Goal: Complete application form

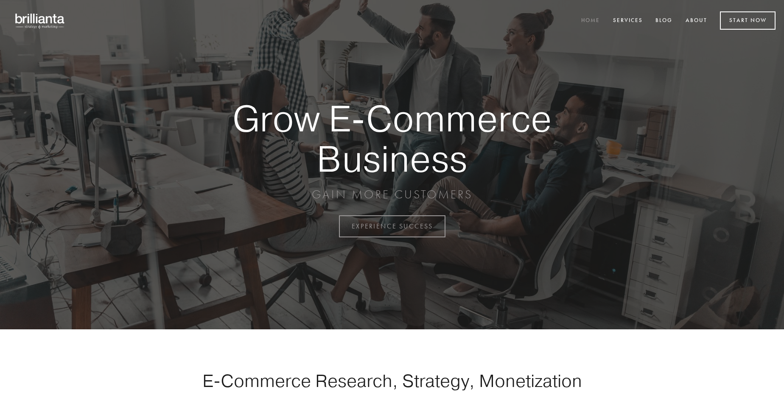
scroll to position [2223, 0]
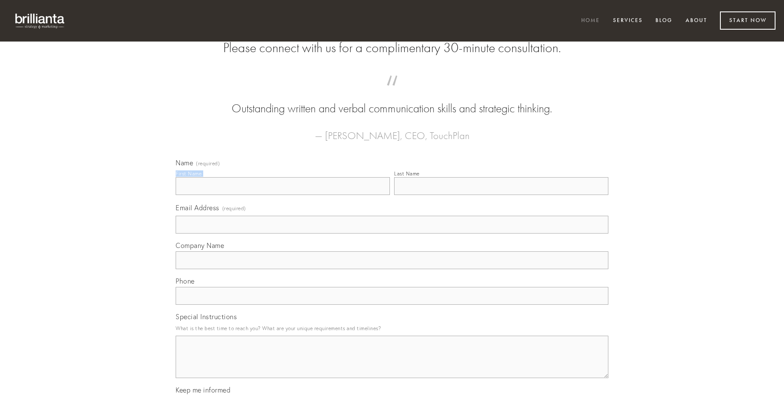
type input "[PERSON_NAME]"
click at [501, 195] on input "Last Name" at bounding box center [501, 186] width 214 height 18
type input "[PERSON_NAME]"
click at [392, 234] on input "Email Address (required)" at bounding box center [392, 225] width 433 height 18
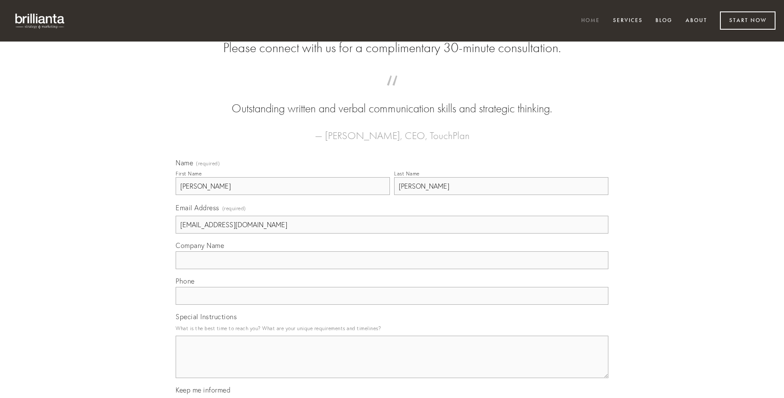
type input "[EMAIL_ADDRESS][DOMAIN_NAME]"
click at [392, 269] on input "Company Name" at bounding box center [392, 260] width 433 height 18
type input "[PERSON_NAME]"
click at [392, 305] on input "text" at bounding box center [392, 296] width 433 height 18
click at [392, 365] on textarea "Special Instructions" at bounding box center [392, 357] width 433 height 42
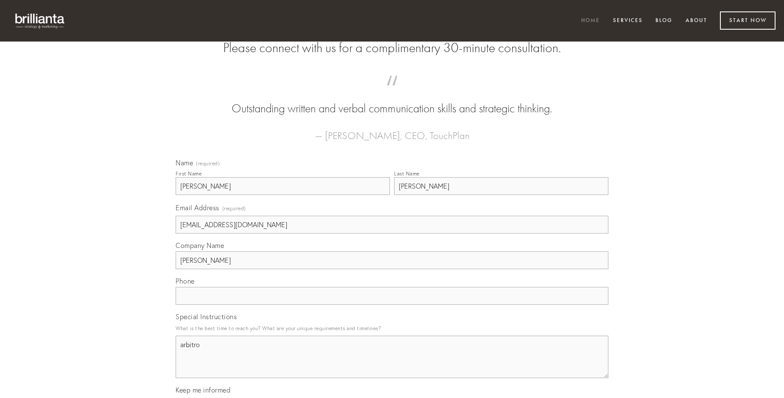
type textarea "arbitro"
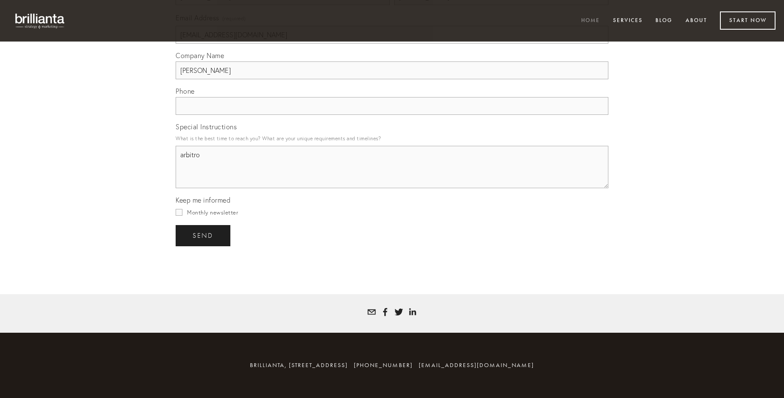
click at [204, 235] on span "send" at bounding box center [203, 236] width 21 height 8
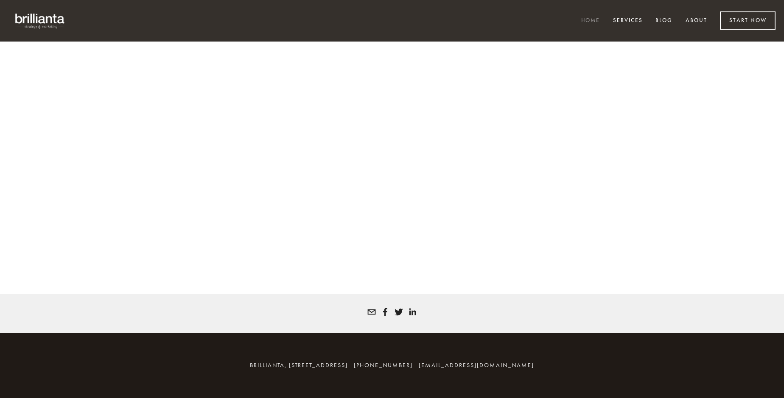
scroll to position [2211, 0]
